Goal: Task Accomplishment & Management: Complete application form

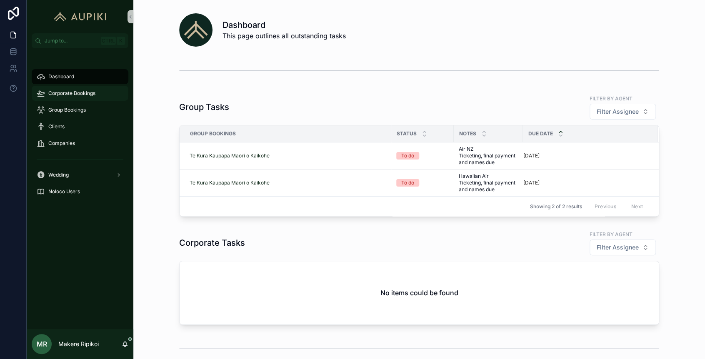
click at [57, 95] on span "Corporate Bookings" at bounding box center [71, 93] width 47 height 7
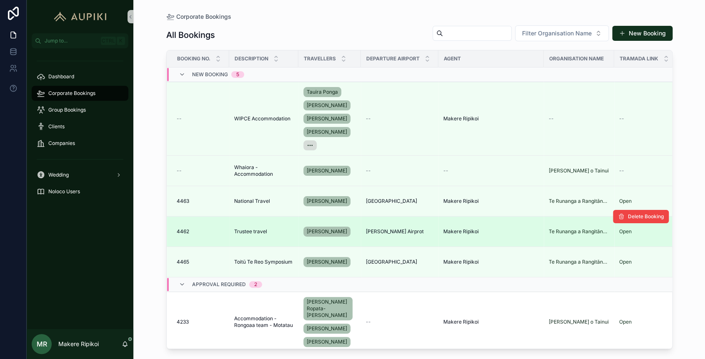
click at [217, 238] on td "4462 4462" at bounding box center [198, 232] width 63 height 30
click at [251, 226] on td "Trustee travel Trustee travel" at bounding box center [263, 232] width 69 height 30
click at [251, 230] on span "Trustee travel" at bounding box center [250, 231] width 33 height 7
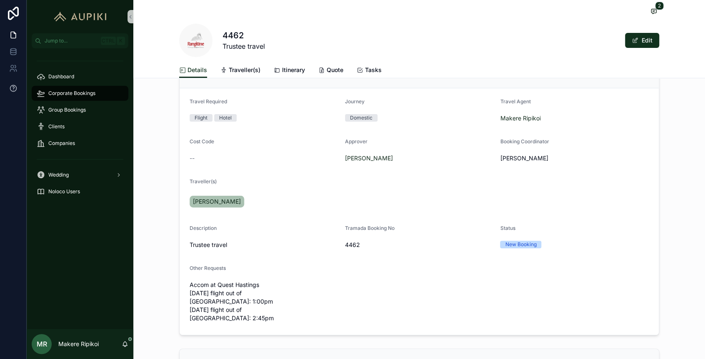
scroll to position [93, 0]
click at [649, 13] on span "scrollable content" at bounding box center [654, 11] width 11 height 9
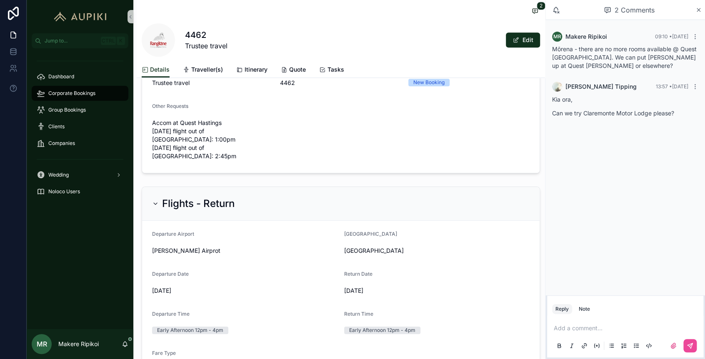
scroll to position [278, 0]
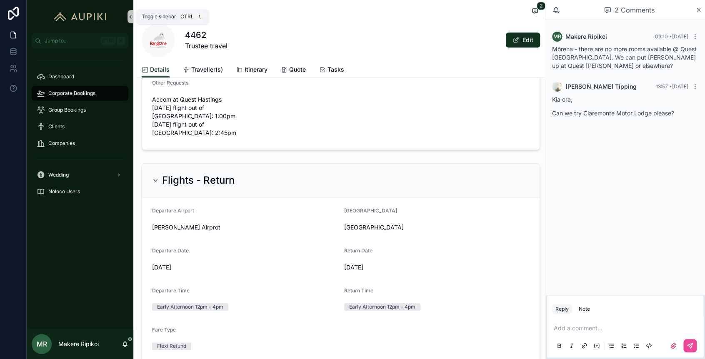
click at [128, 16] on icon "scrollable content" at bounding box center [131, 17] width 6 height 6
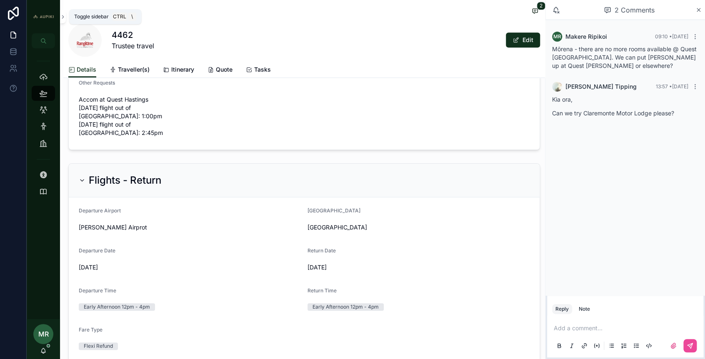
drag, startPoint x: 65, startPoint y: 19, endPoint x: 60, endPoint y: 61, distance: 42.3
click at [65, 19] on icon "scrollable content" at bounding box center [63, 17] width 6 height 6
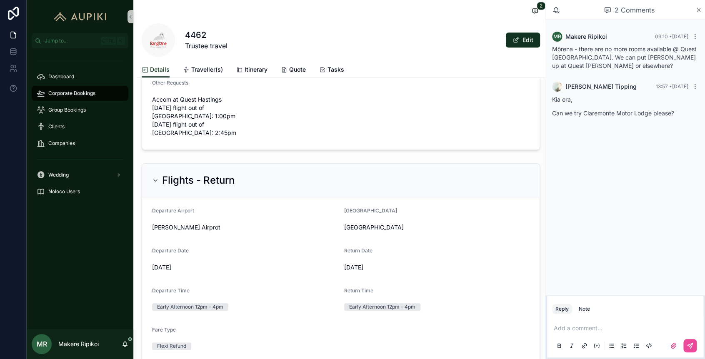
click at [71, 94] on span "Corporate Bookings" at bounding box center [71, 93] width 47 height 7
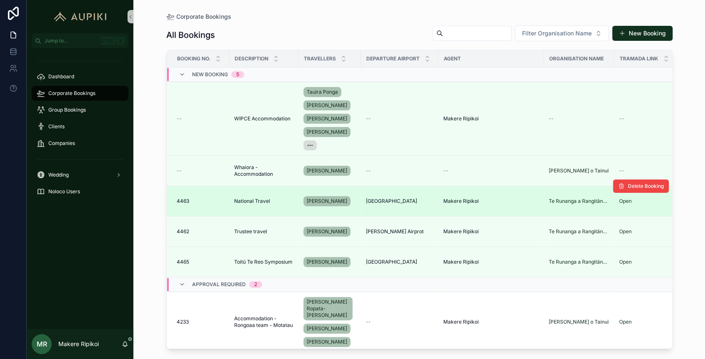
click at [260, 200] on span "National Travel" at bounding box center [252, 201] width 36 height 7
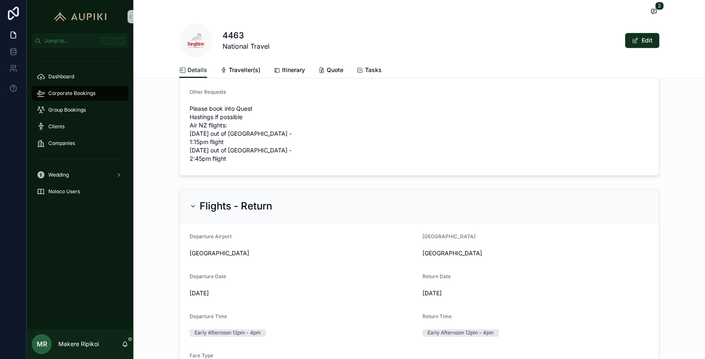
scroll to position [46, 0]
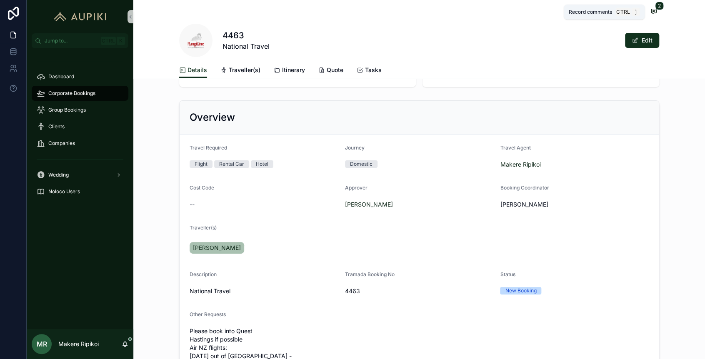
click at [651, 9] on icon "scrollable content" at bounding box center [653, 11] width 5 height 5
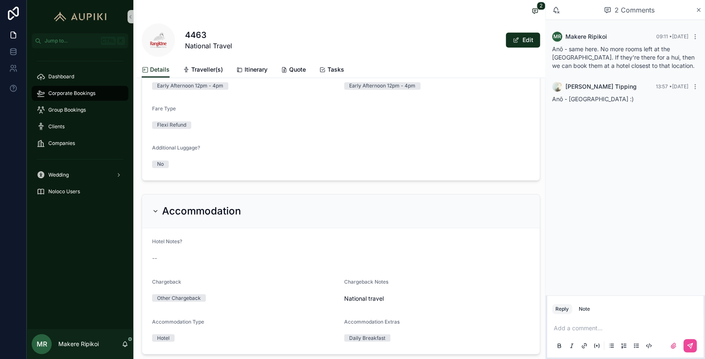
scroll to position [514, 0]
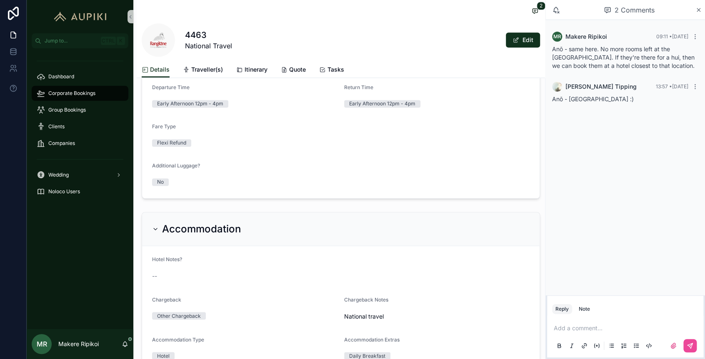
click at [70, 92] on span "Corporate Bookings" at bounding box center [71, 93] width 47 height 7
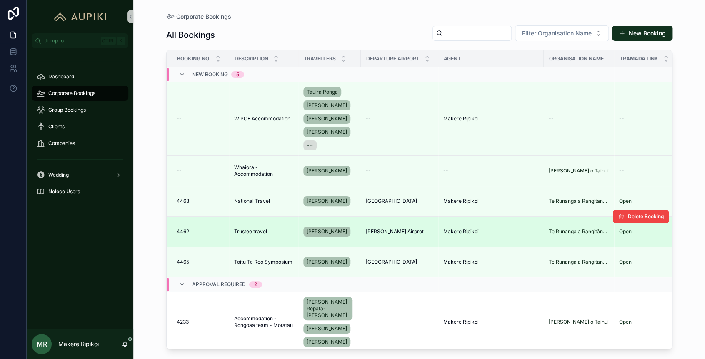
click at [253, 232] on span "Trustee travel" at bounding box center [250, 231] width 33 height 7
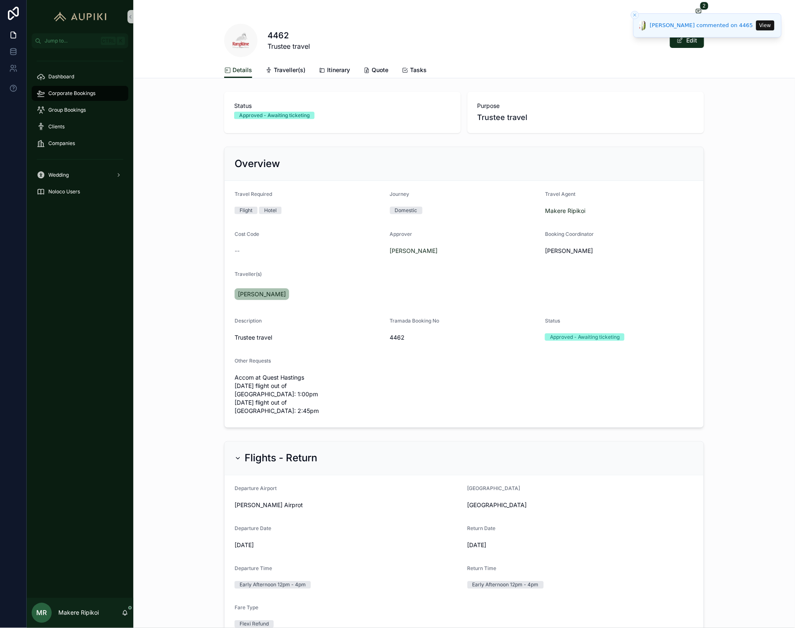
click at [465, 31] on div "4462 Trustee travel Edit" at bounding box center [464, 40] width 480 height 33
click at [372, 67] on span "Quote" at bounding box center [380, 70] width 17 height 8
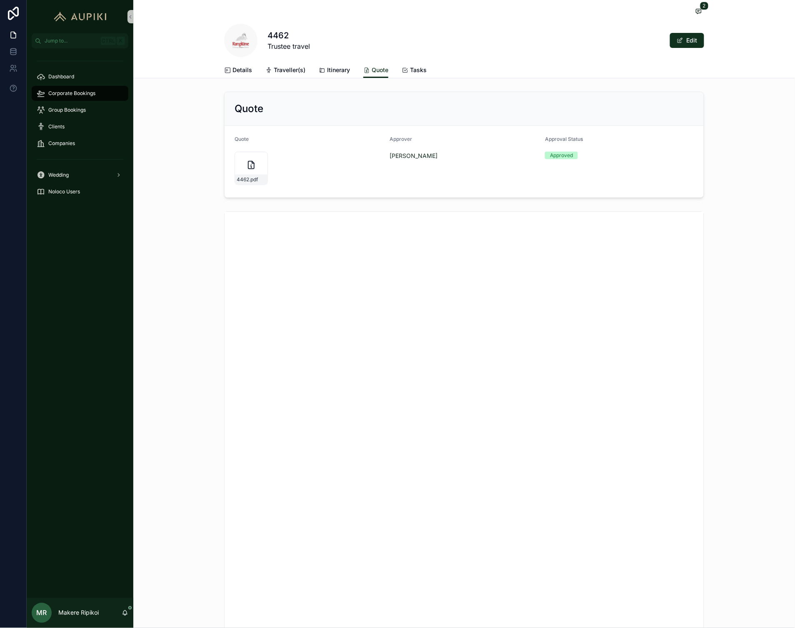
drag, startPoint x: 64, startPoint y: 89, endPoint x: 5, endPoint y: 103, distance: 61.0
click at [64, 89] on div "Corporate Bookings" at bounding box center [80, 93] width 87 height 13
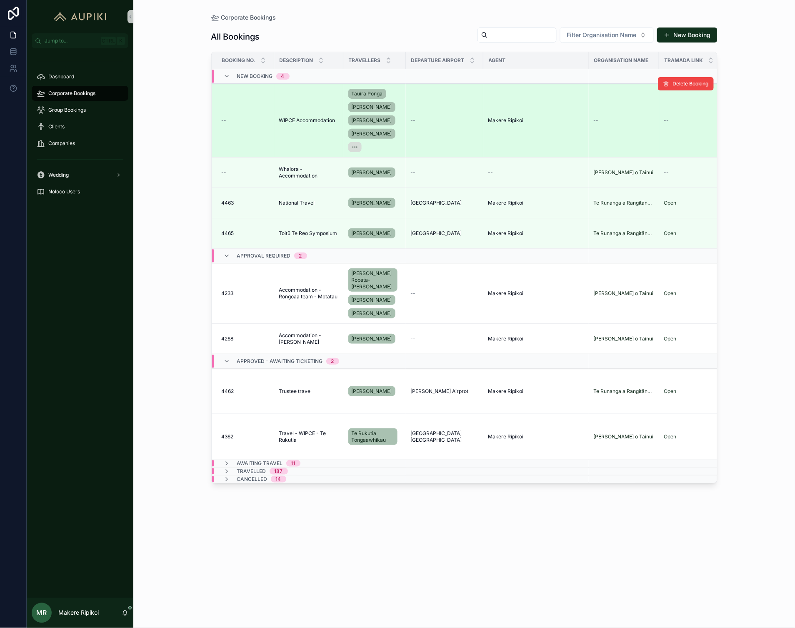
click at [311, 117] on td "WIPCE Accommodation WIPCE Accommodation" at bounding box center [308, 121] width 69 height 74
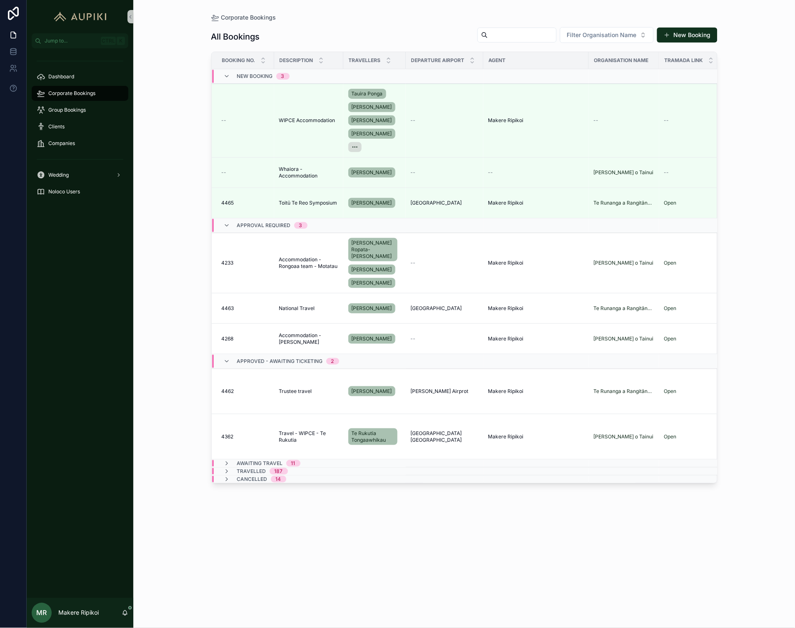
click at [311, 117] on td "WIPCE Accommodation WIPCE Accommodation" at bounding box center [308, 121] width 69 height 74
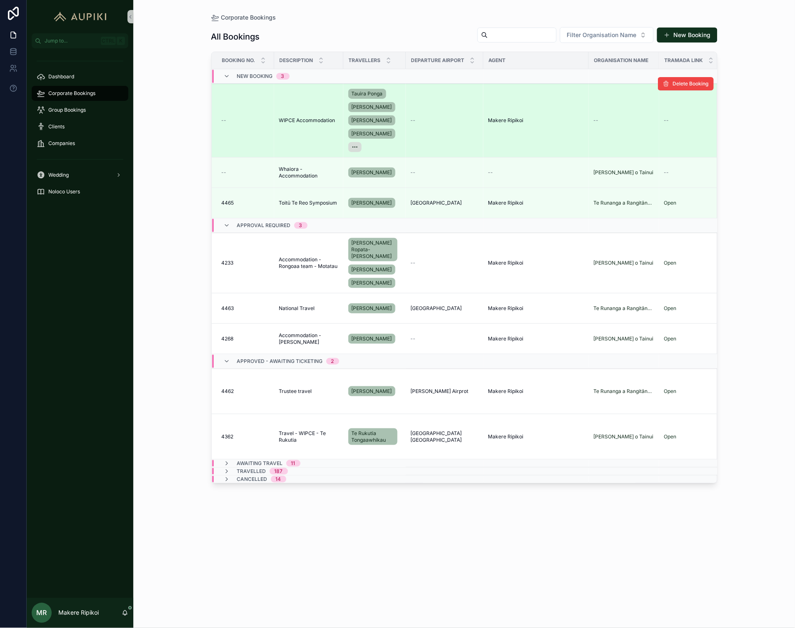
click at [310, 120] on span "WIPCE Accommodation" at bounding box center [307, 120] width 56 height 7
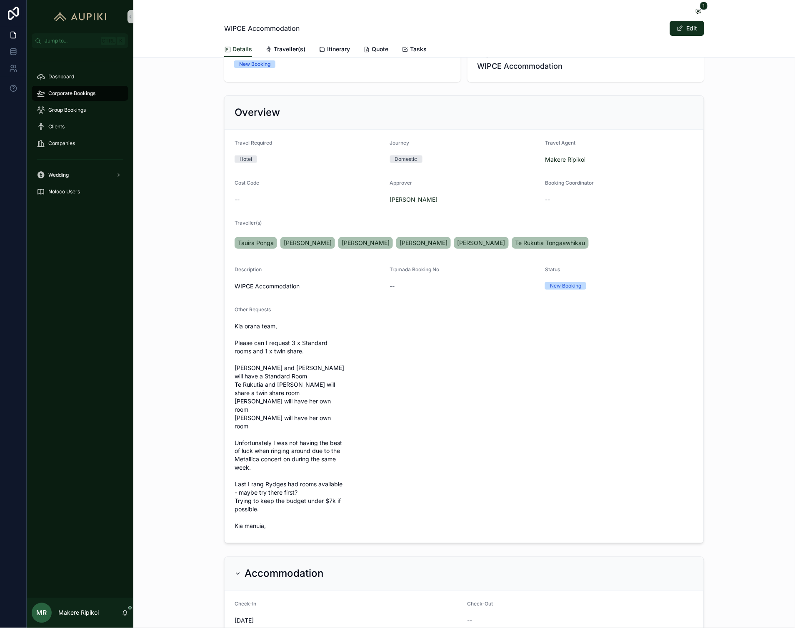
scroll to position [14, 0]
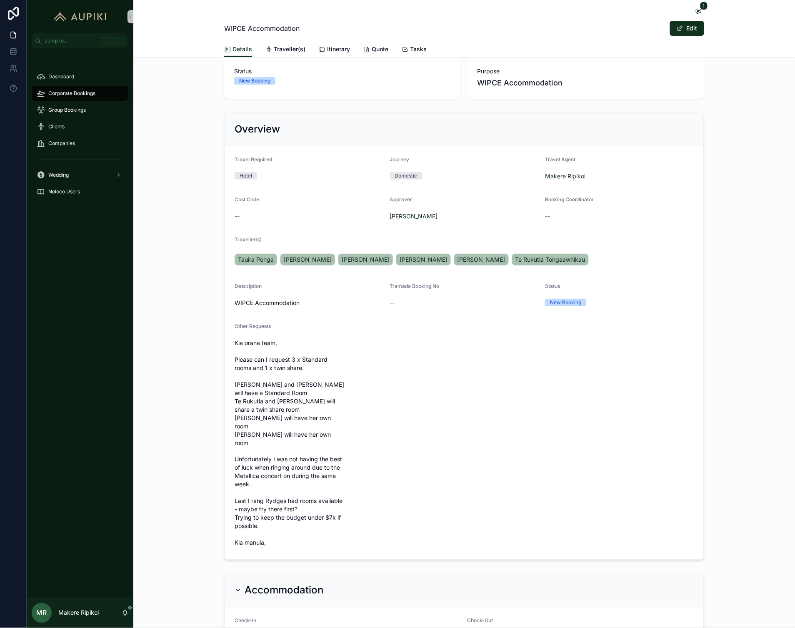
click at [59, 90] on span "Corporate Bookings" at bounding box center [71, 93] width 47 height 7
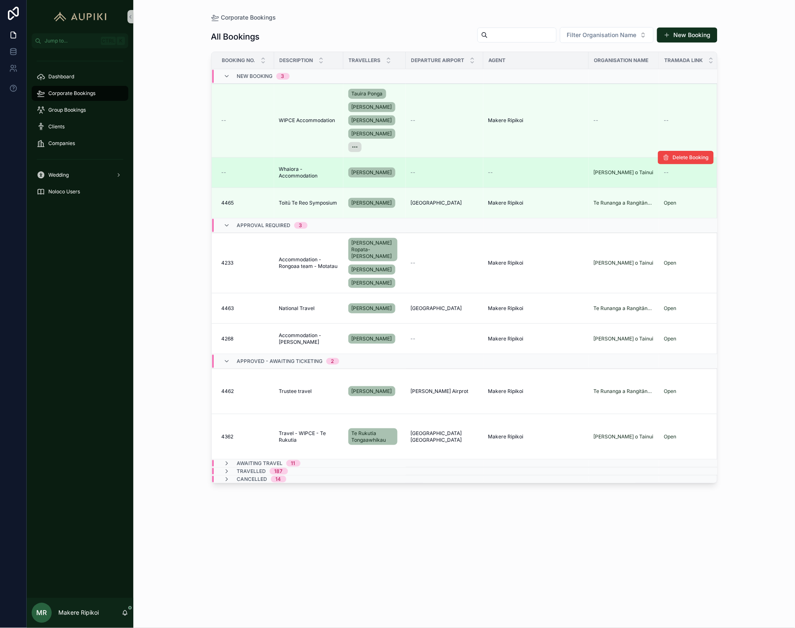
click at [298, 168] on span "Whaiora - Accommodation" at bounding box center [308, 172] width 59 height 13
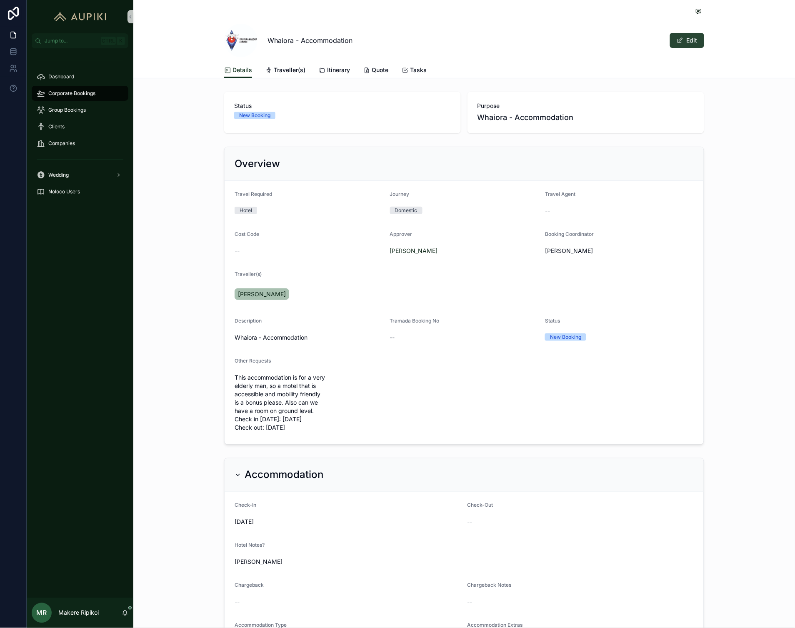
click at [691, 41] on button "Edit" at bounding box center [687, 40] width 34 height 15
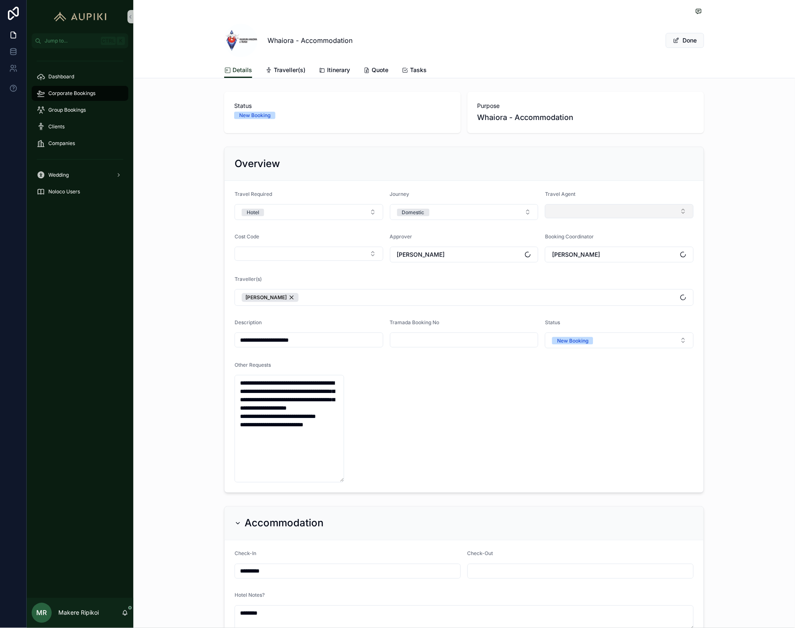
click at [593, 212] on button "Select Button" at bounding box center [619, 211] width 149 height 14
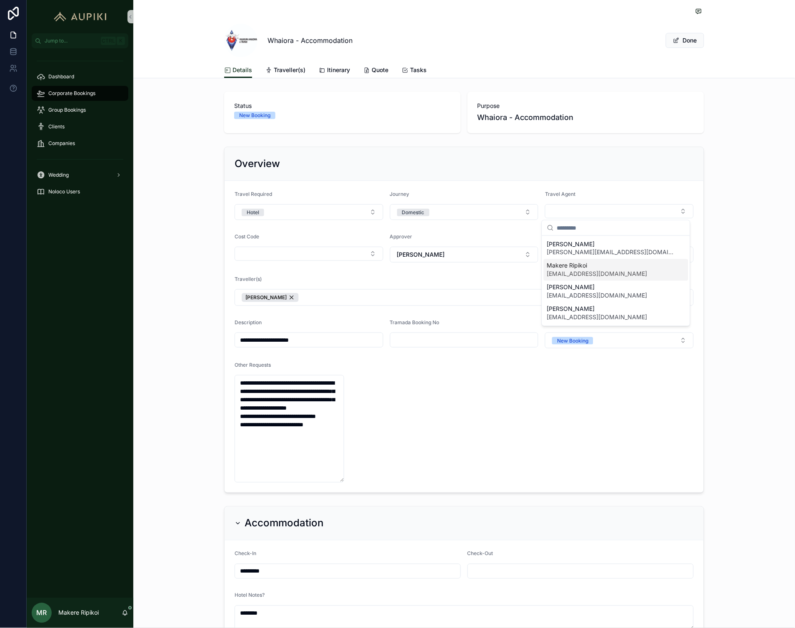
click at [577, 275] on span "[EMAIL_ADDRESS][DOMAIN_NAME]" at bounding box center [597, 274] width 100 height 8
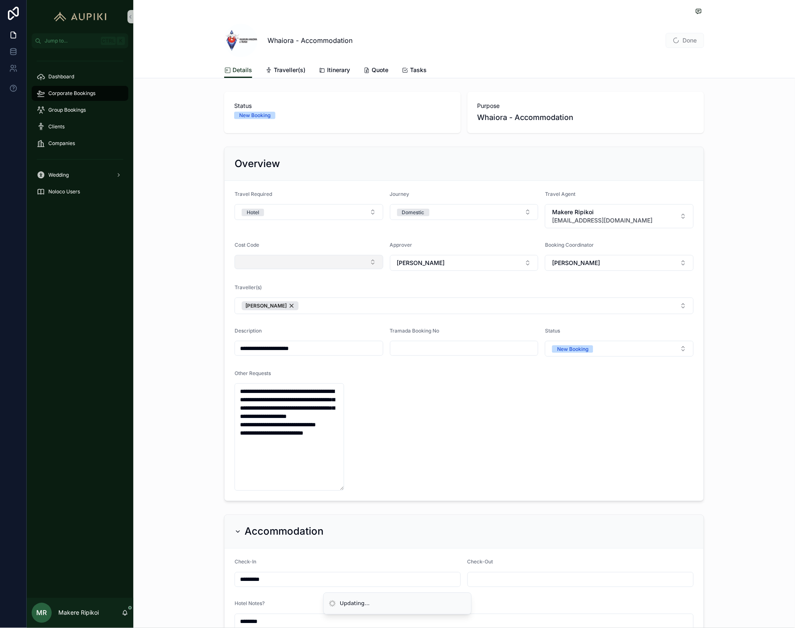
click at [336, 260] on button "Select Button" at bounding box center [309, 262] width 149 height 14
drag, startPoint x: 576, startPoint y: 426, endPoint x: 519, endPoint y: 385, distance: 69.8
click at [571, 359] on form "**********" at bounding box center [464, 341] width 479 height 320
click at [446, 347] on input "scrollable content" at bounding box center [465, 349] width 148 height 12
type input "****"
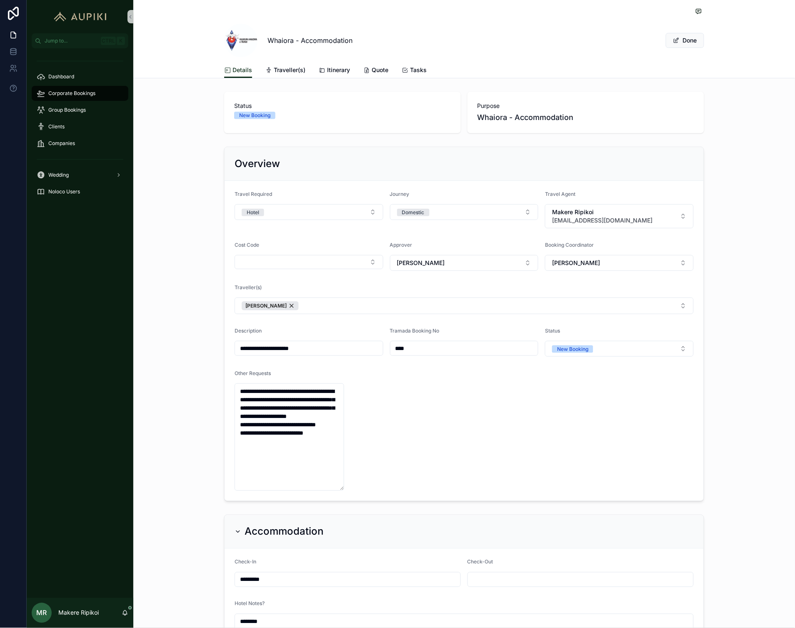
click at [680, 43] on div "Whaiora - Accommodation Done" at bounding box center [464, 40] width 480 height 33
click at [680, 43] on span "Done" at bounding box center [685, 40] width 38 height 15
click at [674, 39] on span "scrollable content" at bounding box center [676, 40] width 7 height 7
